Goal: Task Accomplishment & Management: Use online tool/utility

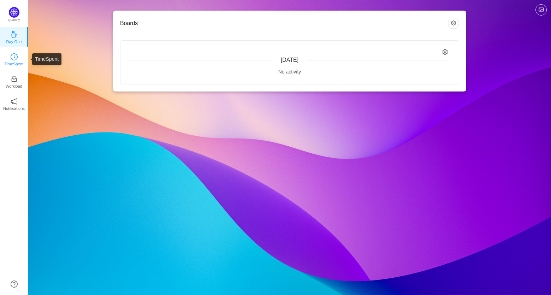
click at [17, 59] on icon "icon: clock-circle" at bounding box center [14, 56] width 7 height 7
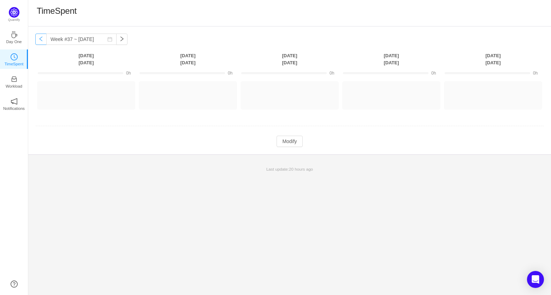
click at [42, 37] on button "button" at bounding box center [40, 39] width 11 height 11
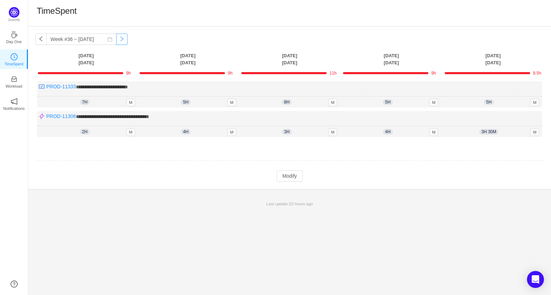
click at [117, 40] on button "button" at bounding box center [121, 39] width 11 height 11
type input "Week #37 ~ [DATE]"
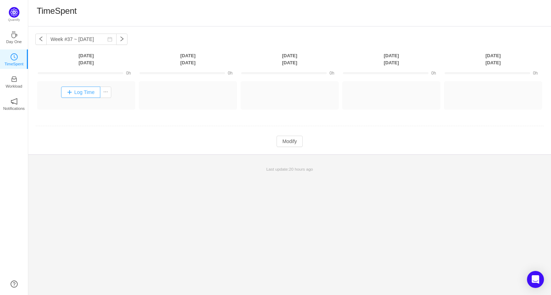
click at [89, 92] on button "Log Time" at bounding box center [80, 92] width 39 height 11
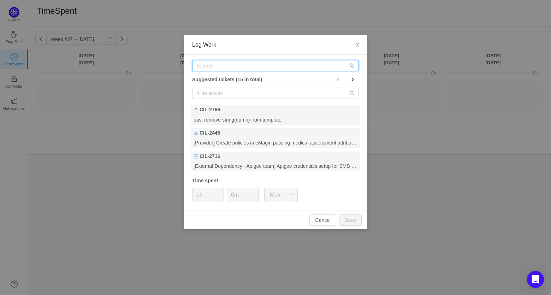
click at [270, 67] on input "text" at bounding box center [275, 65] width 167 height 11
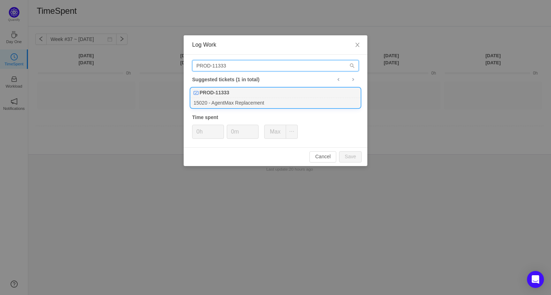
type input "PROD-11333"
click at [252, 91] on div "PROD-11333" at bounding box center [276, 93] width 170 height 10
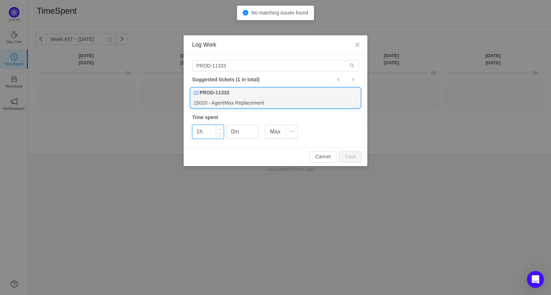
click at [220, 130] on icon "icon: up" at bounding box center [220, 129] width 2 height 2
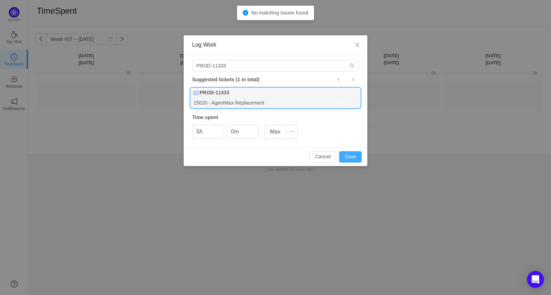
click at [346, 158] on button "Save" at bounding box center [350, 156] width 23 height 11
type input "0h"
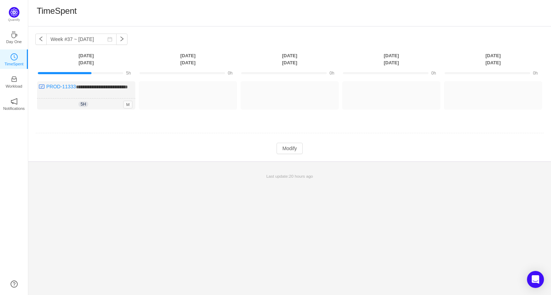
click at [100, 134] on td at bounding box center [289, 133] width 509 height 18
click at [41, 41] on button "button" at bounding box center [40, 39] width 11 height 11
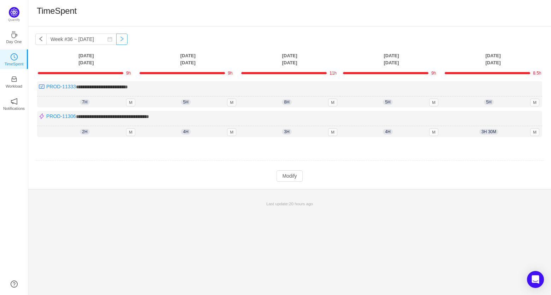
click at [117, 41] on button "button" at bounding box center [121, 39] width 11 height 11
type input "Week #37 ~ [DATE]"
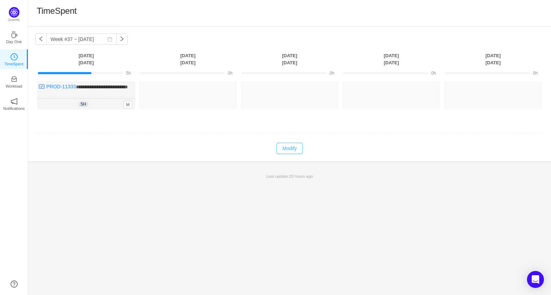
click at [288, 154] on button "Modify" at bounding box center [290, 148] width 26 height 11
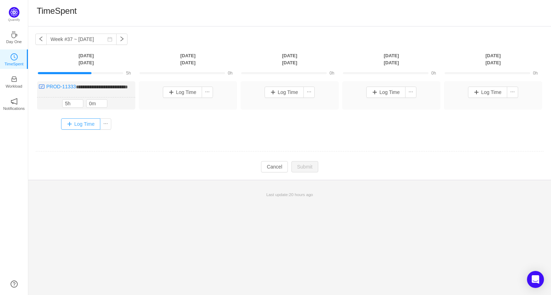
click at [73, 127] on button "Log Time" at bounding box center [80, 123] width 39 height 11
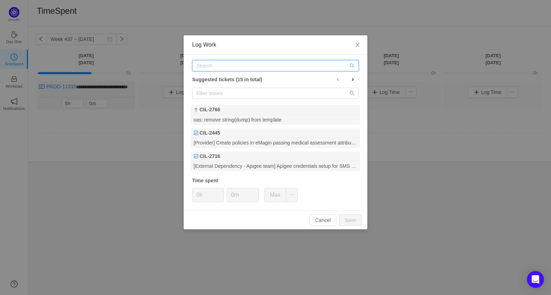
click at [255, 67] on input "text" at bounding box center [275, 65] width 167 height 11
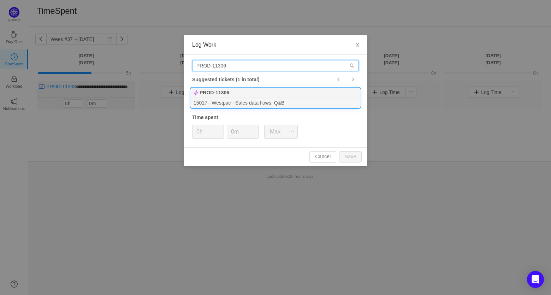
type input "PROD-11306"
click at [243, 94] on div "PROD-11306" at bounding box center [276, 93] width 170 height 10
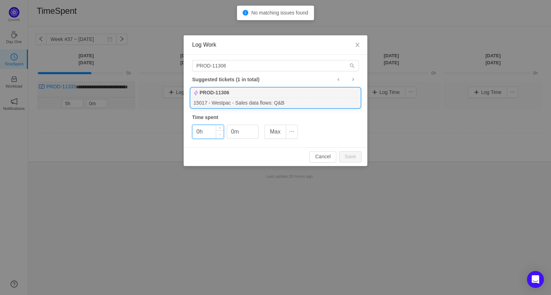
click at [220, 130] on span "Decrease Value" at bounding box center [219, 134] width 7 height 8
click at [220, 129] on div at bounding box center [220, 131] width 8 height 13
click at [220, 129] on icon "icon: up" at bounding box center [220, 129] width 2 height 2
click at [219, 128] on icon "icon: up" at bounding box center [220, 129] width 2 height 2
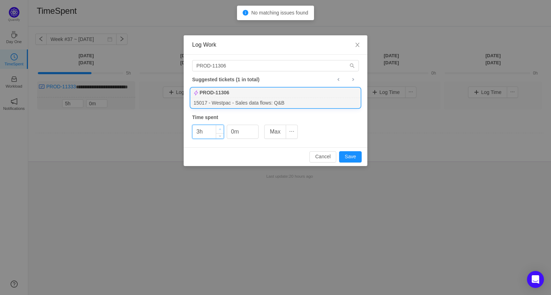
click at [219, 128] on icon "icon: up" at bounding box center [220, 129] width 2 height 2
click at [349, 154] on button "Save" at bounding box center [350, 156] width 23 height 11
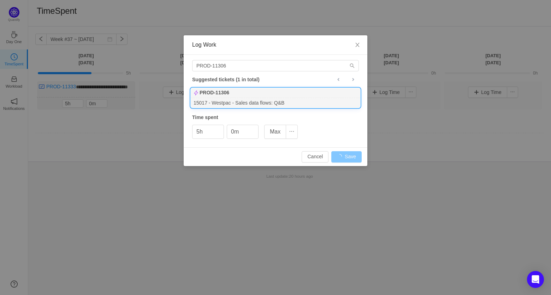
type input "0h"
